Goal: Communication & Community: Answer question/provide support

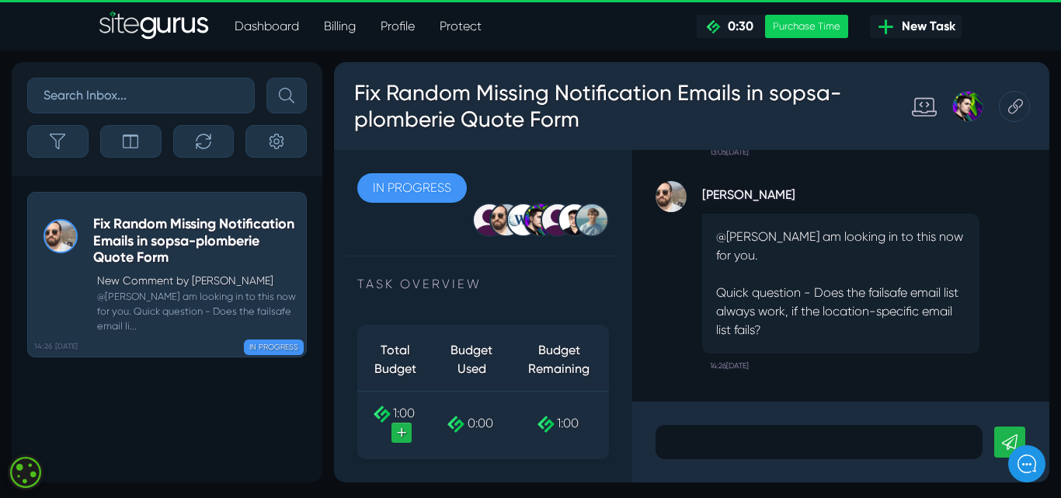
click at [780, 449] on p at bounding box center [819, 442] width 304 height 19
click at [990, 304] on div "[PERSON_NAME] @[PERSON_NAME] - I am looking in to this now for you. Quick quest…" at bounding box center [841, 272] width 371 height 214
click at [835, 434] on p at bounding box center [819, 442] width 304 height 19
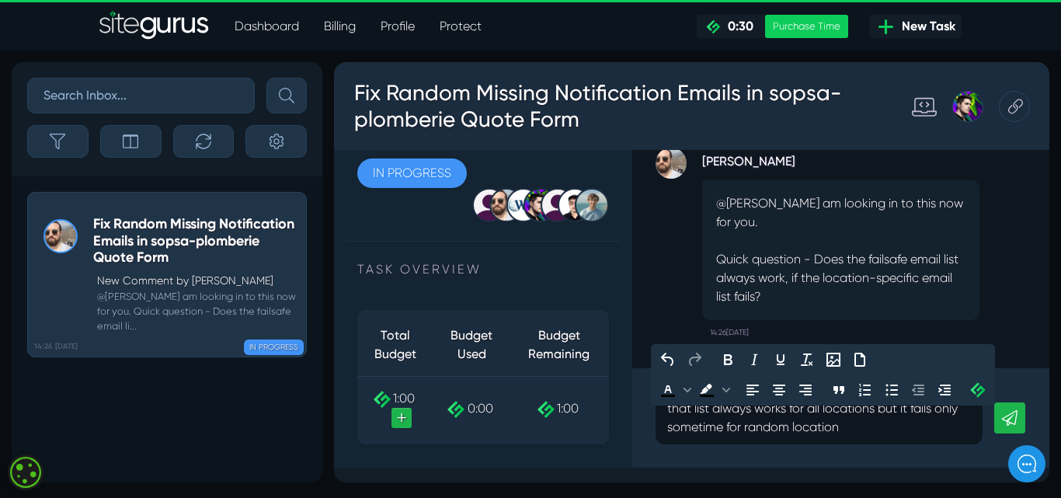
scroll to position [17, 0]
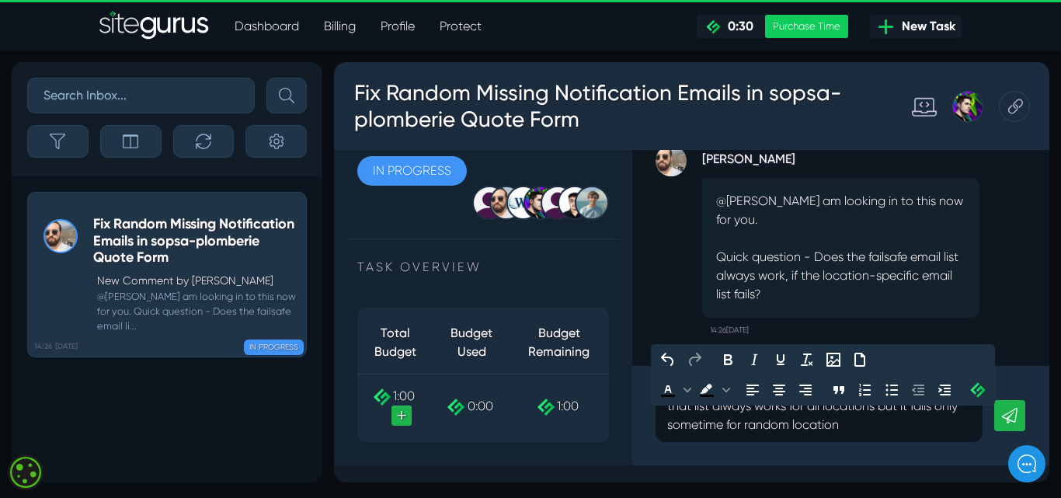
click at [883, 427] on p "that list always works for all locations but it fails only sometime for random …" at bounding box center [819, 415] width 304 height 37
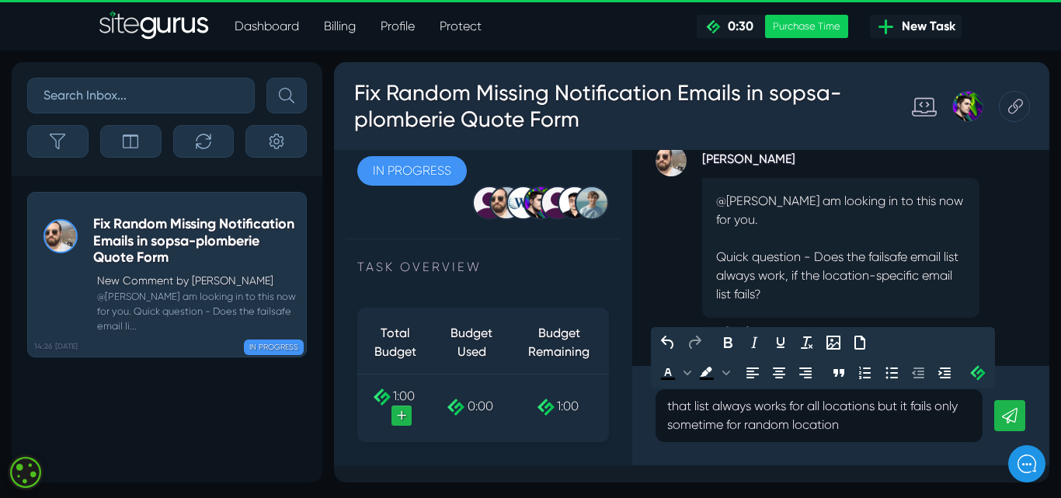
click at [873, 423] on p "that list always works for all locations but it fails only sometime for random …" at bounding box center [819, 415] width 304 height 37
click at [883, 418] on p "that list always works for all locations but it fails only sometime for random …" at bounding box center [819, 415] width 304 height 37
click at [878, 423] on p "that list always works for all locations but it fails only sometime for random …" at bounding box center [819, 415] width 304 height 37
click at [945, 413] on p "that list always works for all locations but it fails only sometime for random …" at bounding box center [819, 415] width 304 height 37
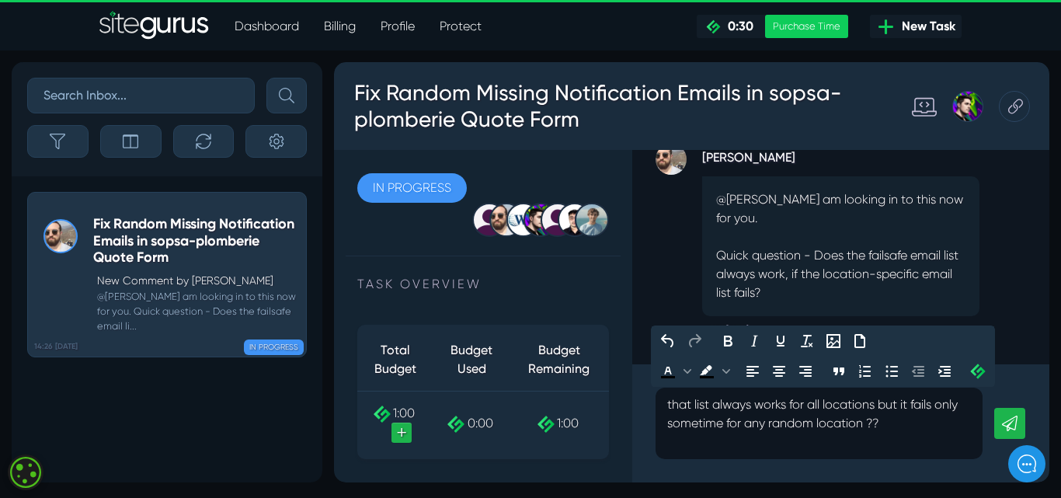
click at [1007, 422] on link at bounding box center [1010, 423] width 31 height 31
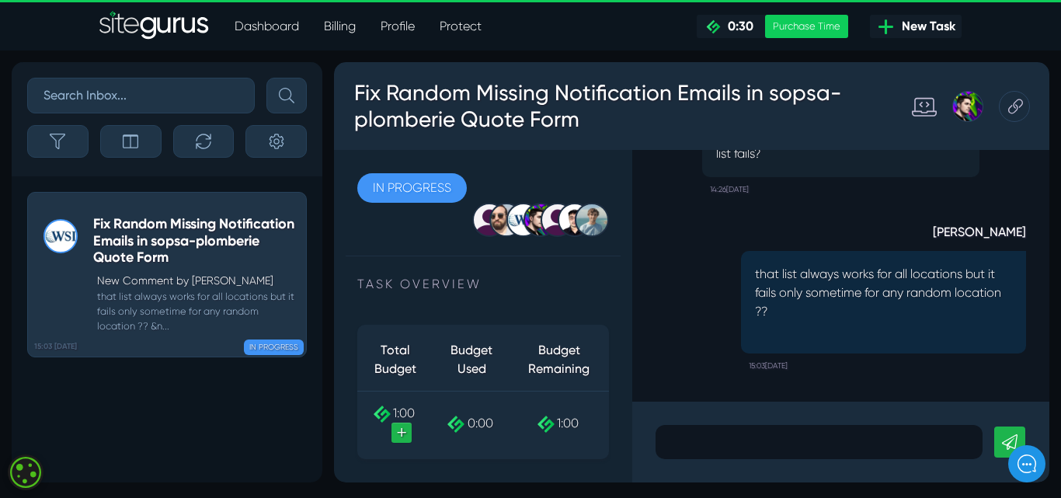
click at [838, 283] on div ".cls-1{fill-rule:evenodd;fill:url(#linear-gradient);} 0:06 Fix Random Missing N…" at bounding box center [840, 276] width 417 height 252
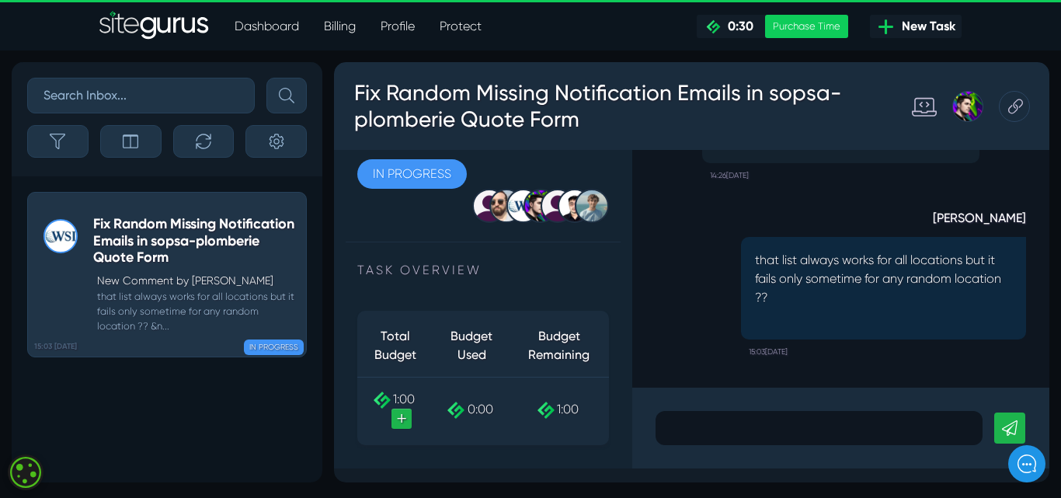
scroll to position [17, 0]
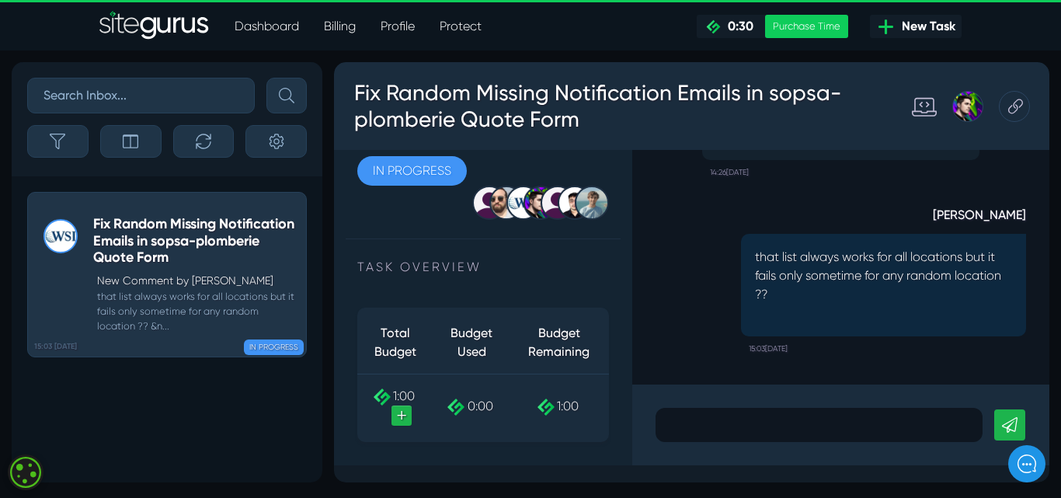
click at [810, 285] on p "that list always works for all locations but it fails only sometime for any ran…" at bounding box center [883, 276] width 257 height 56
drag, startPoint x: 808, startPoint y: 292, endPoint x: 792, endPoint y: 293, distance: 16.3
click at [792, 293] on p "that list always works for all locations but it fails only sometime for any ran…" at bounding box center [883, 276] width 257 height 56
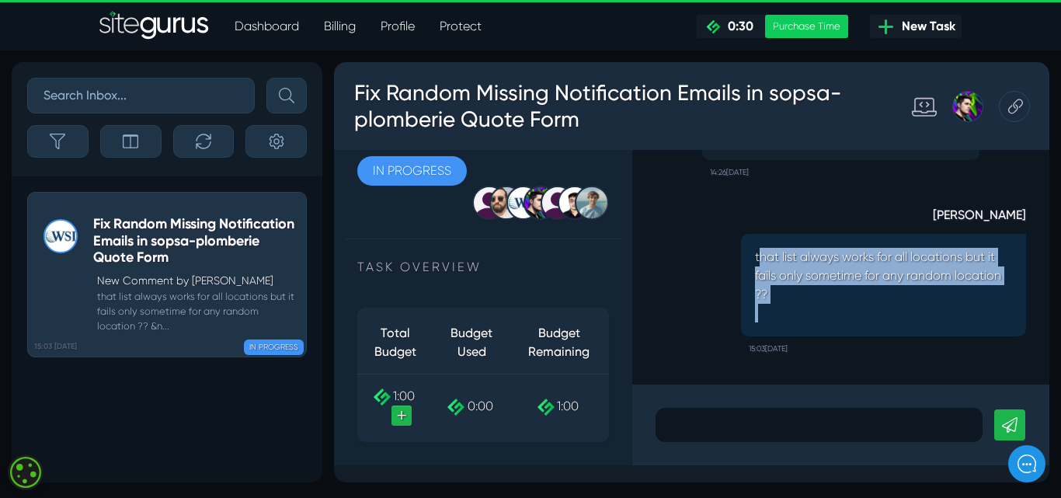
drag, startPoint x: 859, startPoint y: 305, endPoint x: 754, endPoint y: 265, distance: 112.1
click at [754, 265] on div "that list always works for all locations but it fails only sometime for any ran…" at bounding box center [883, 285] width 285 height 103
click at [761, 329] on div "that list always works for all locations but it fails only sometime for any ran…" at bounding box center [883, 285] width 285 height 103
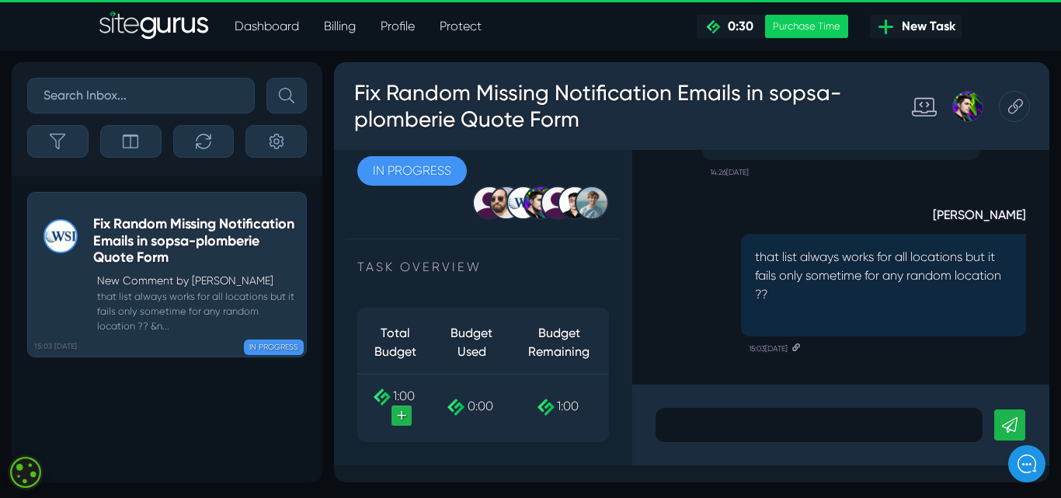
click at [763, 336] on small "15:03[DATE]" at bounding box center [774, 348] width 51 height 25
click at [800, 350] on icon at bounding box center [797, 347] width 8 height 8
click at [787, 349] on small "15:03[DATE]" at bounding box center [774, 348] width 51 height 25
click at [796, 269] on p "that list always works for all locations but it fails only sometime for any ran…" at bounding box center [883, 276] width 257 height 56
